Goal: Navigation & Orientation: Find specific page/section

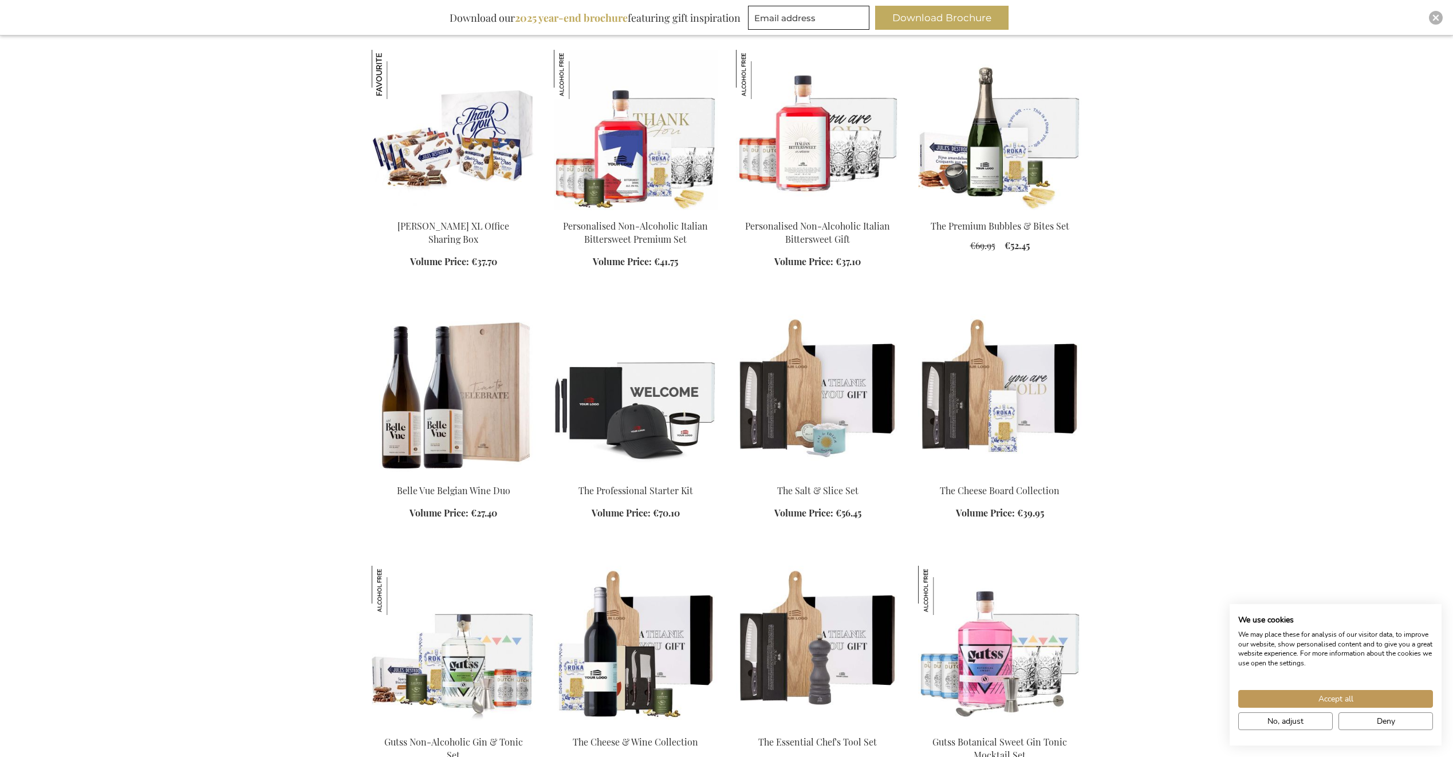
scroll to position [687, 0]
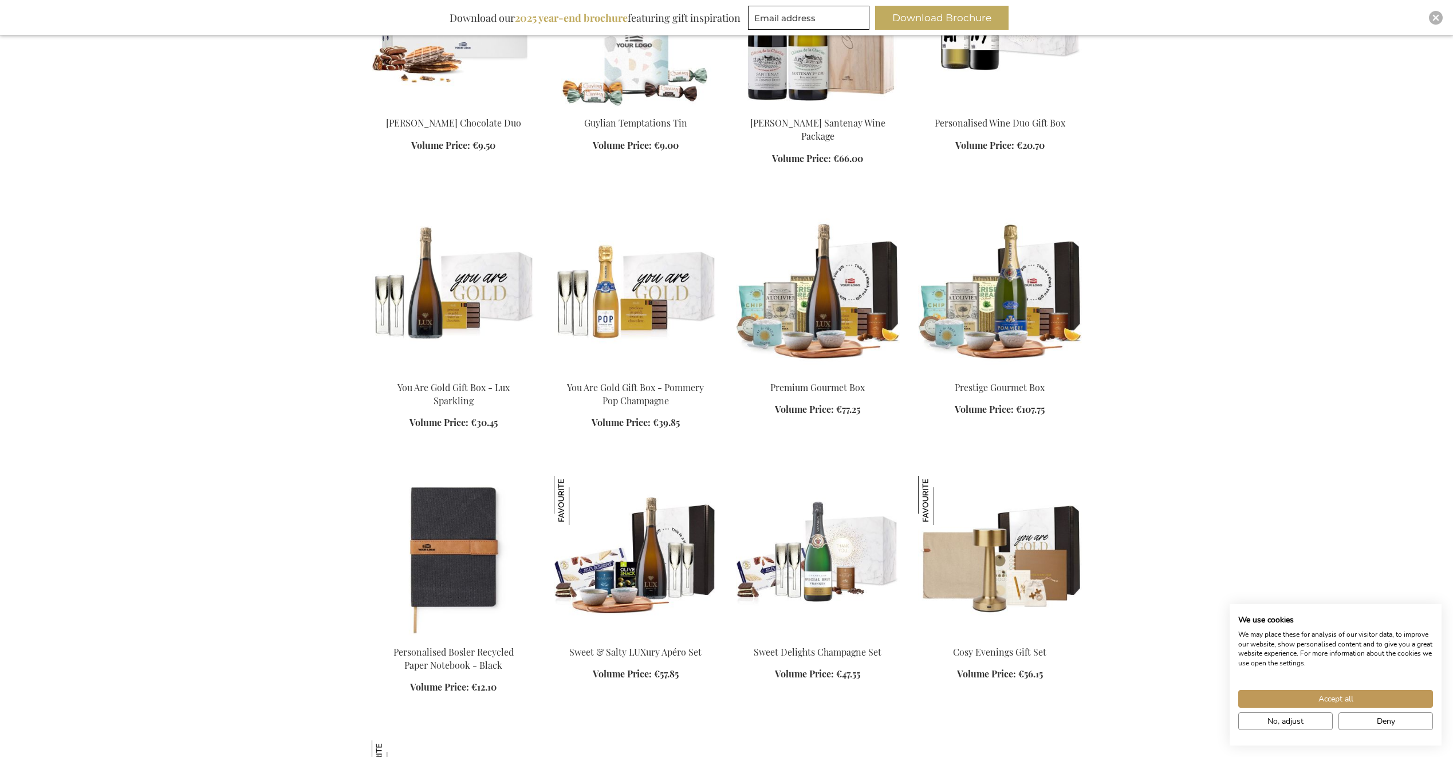
scroll to position [2863, 0]
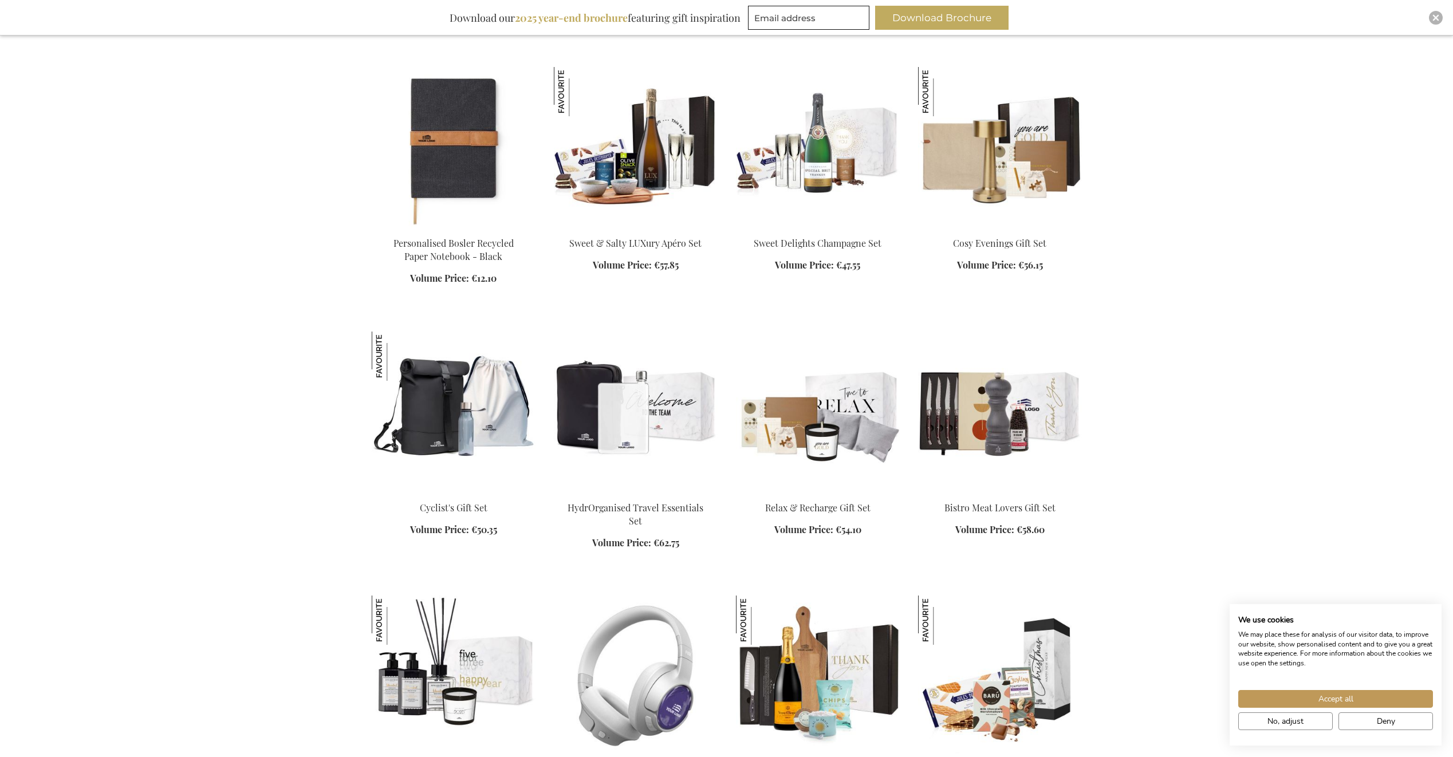
scroll to position [3150, 0]
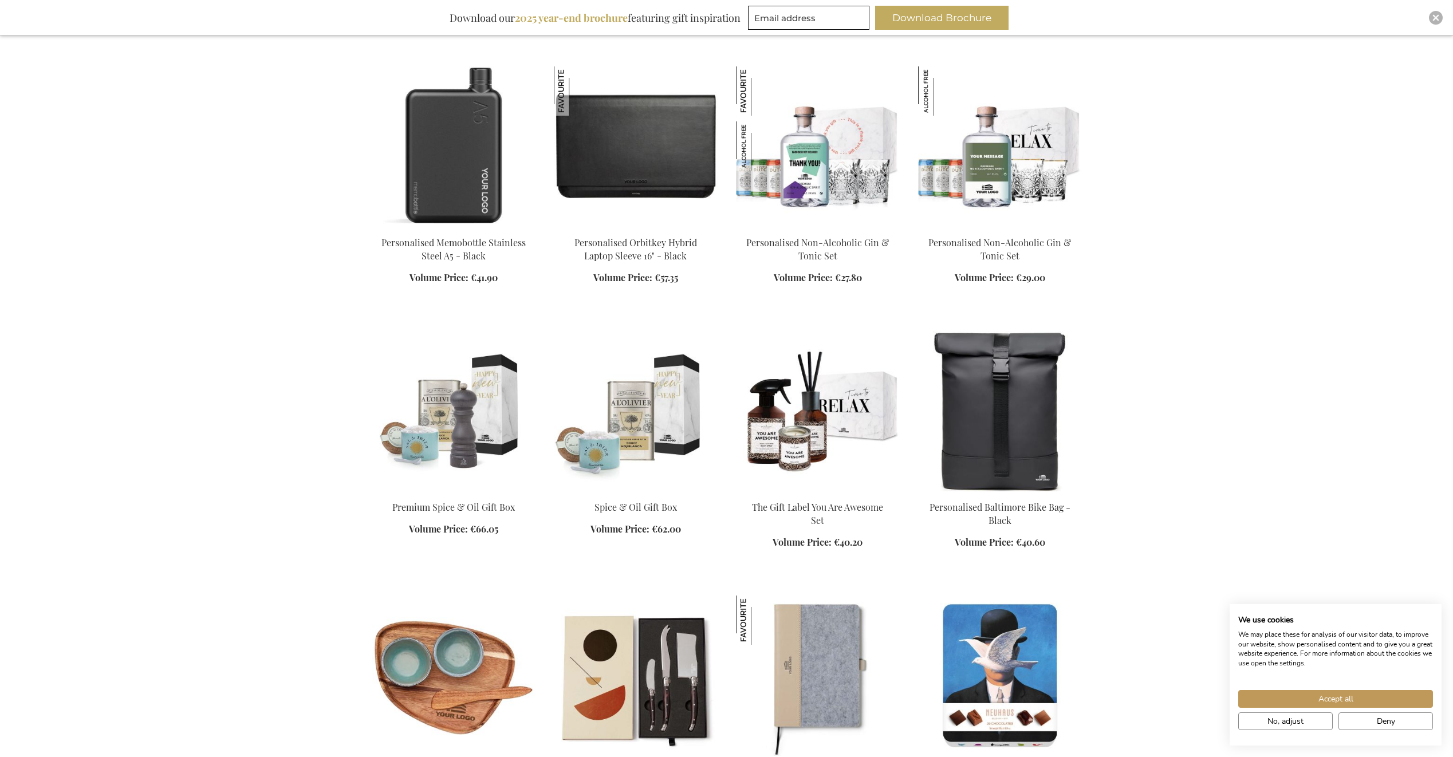
scroll to position [4352, 0]
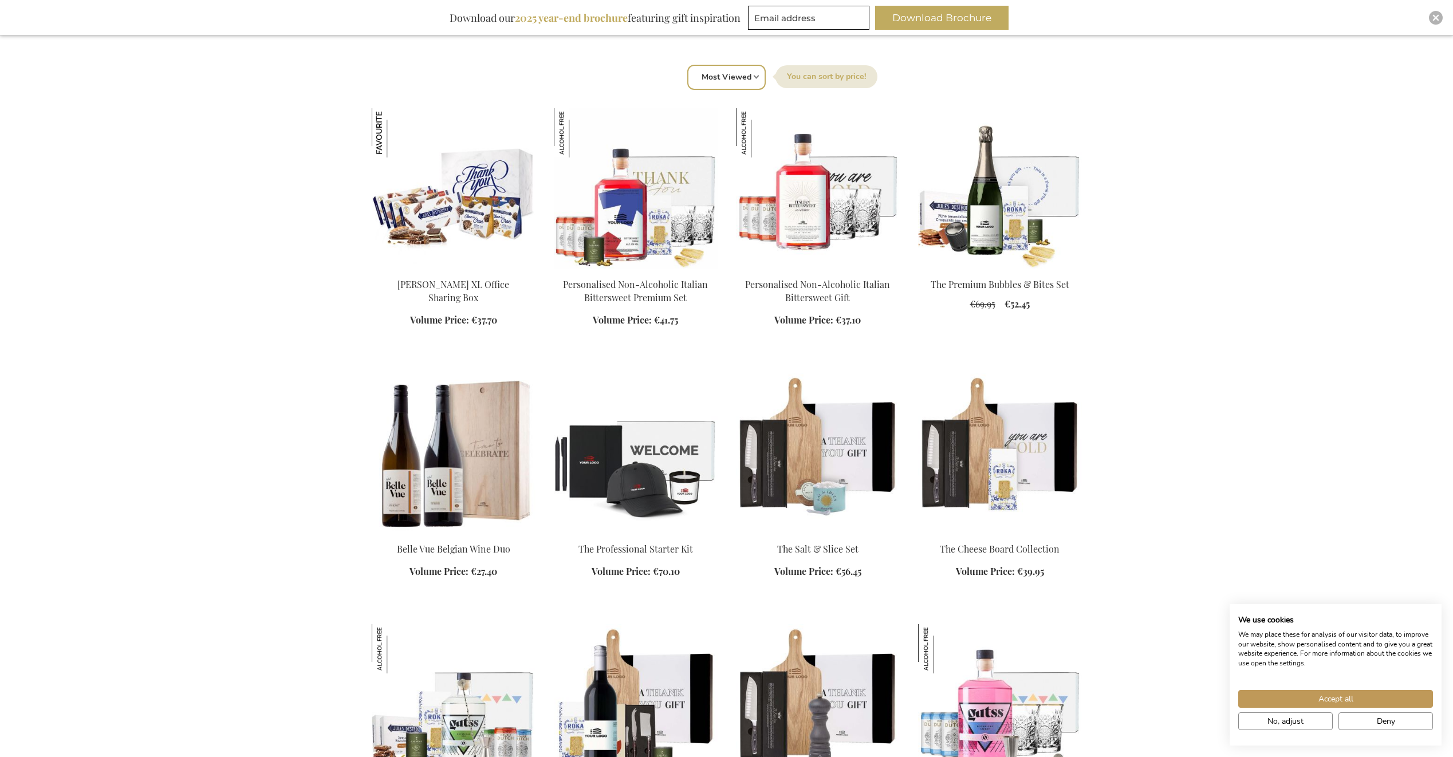
scroll to position [401, 0]
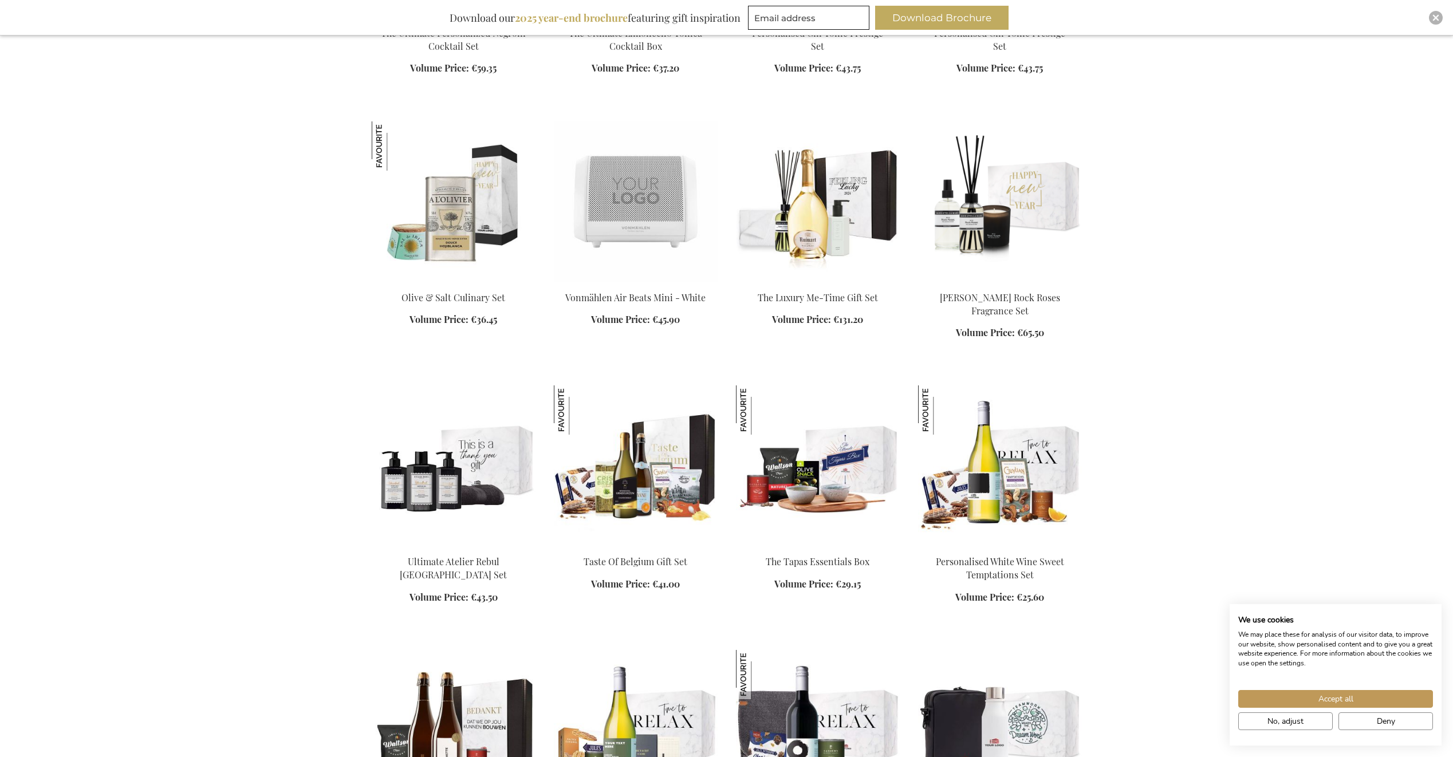
scroll to position [6357, 0]
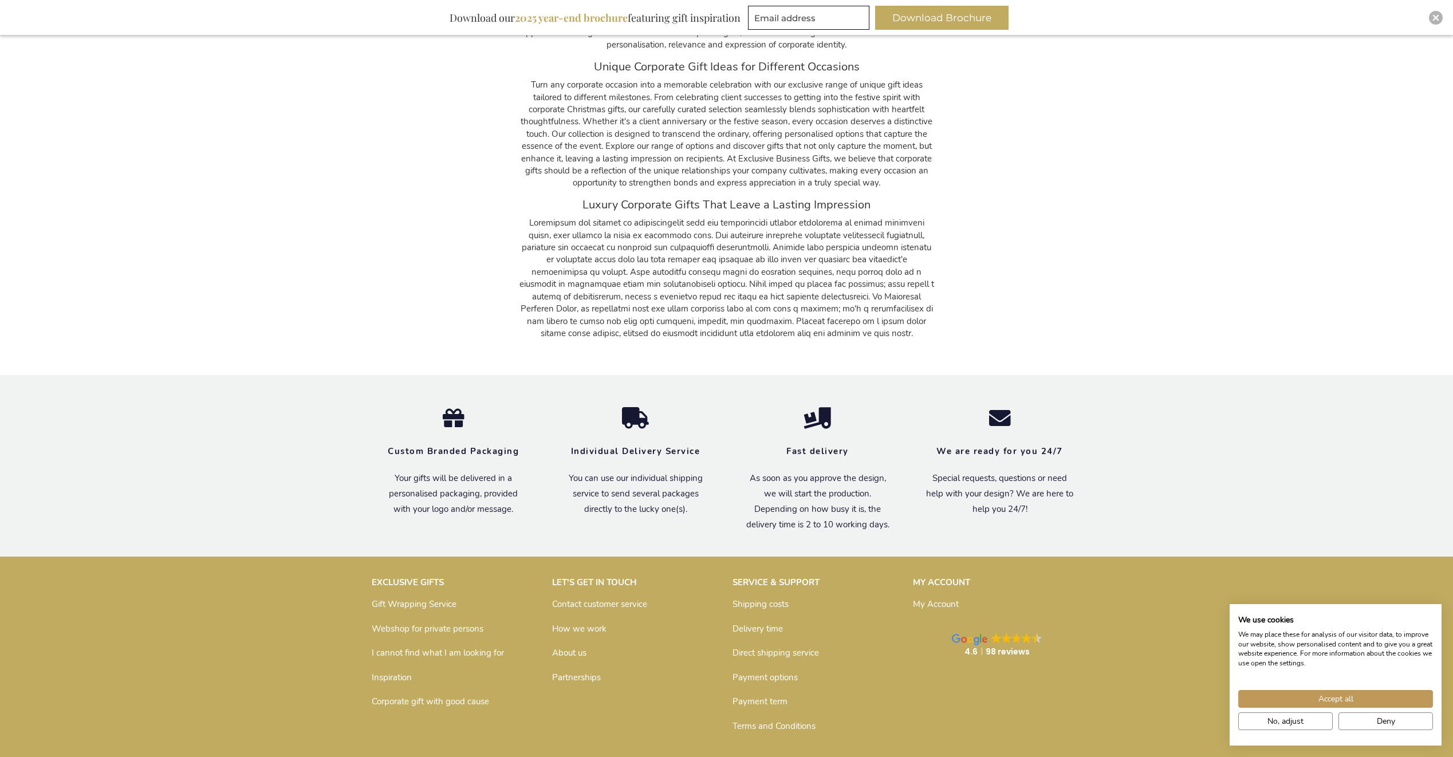
scroll to position [9599, 0]
